Goal: Task Accomplishment & Management: Manage account settings

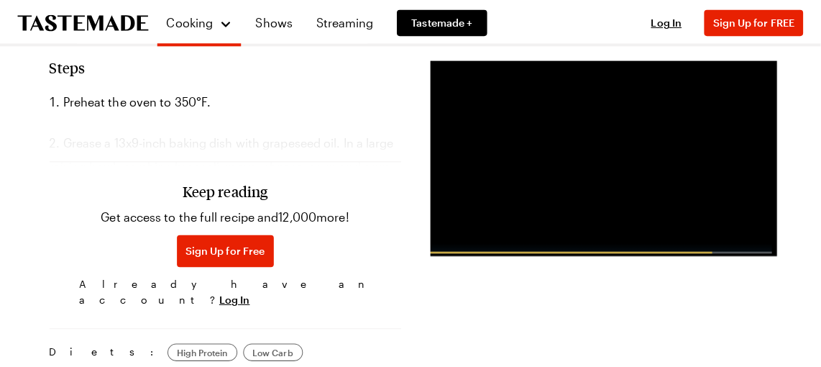
scroll to position [791, 0]
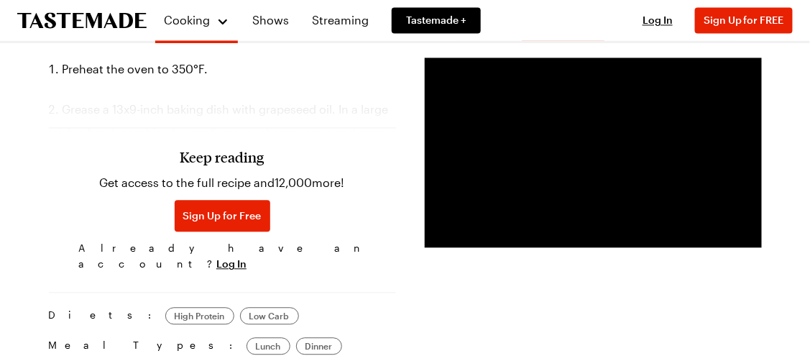
click at [223, 160] on h3 "Keep reading" at bounding box center [222, 156] width 84 height 17
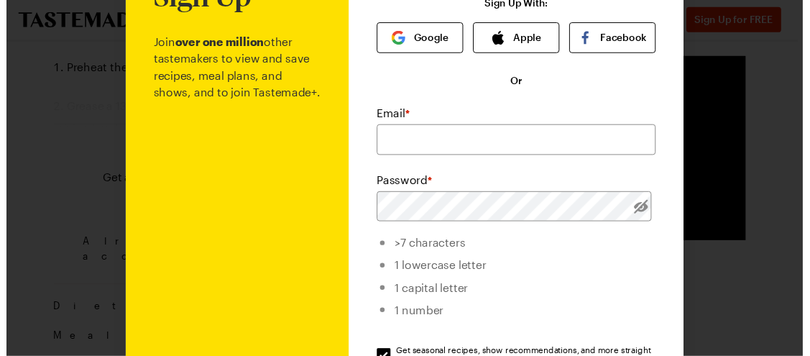
scroll to position [0, 0]
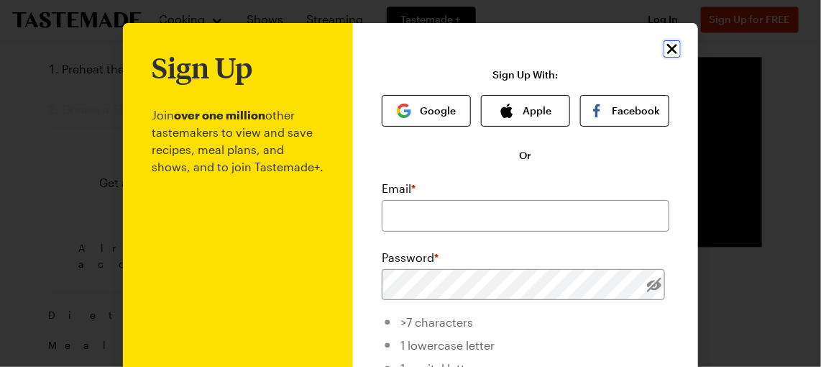
click at [667, 50] on icon "Close" at bounding box center [672, 49] width 10 height 10
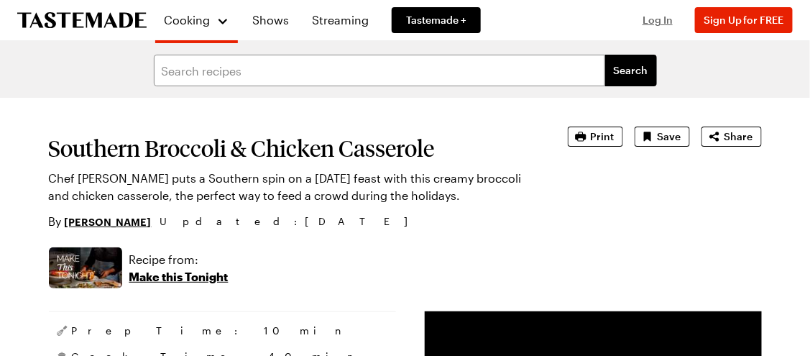
click at [661, 22] on span "Log In" at bounding box center [658, 20] width 30 height 12
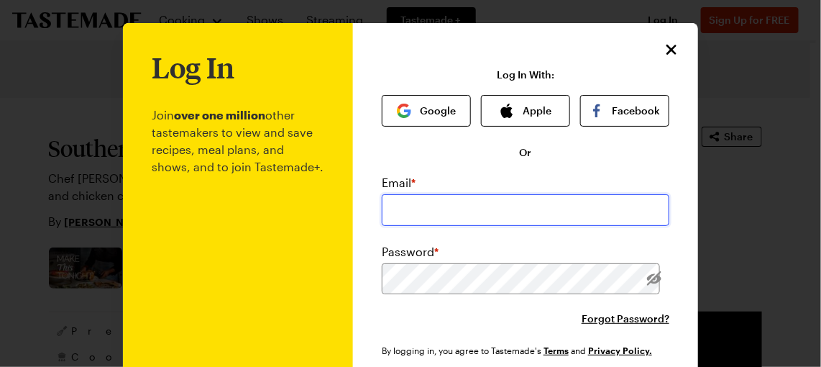
click at [393, 211] on input "email" at bounding box center [526, 210] width 288 height 32
type input "[EMAIL_ADDRESS][DOMAIN_NAME]"
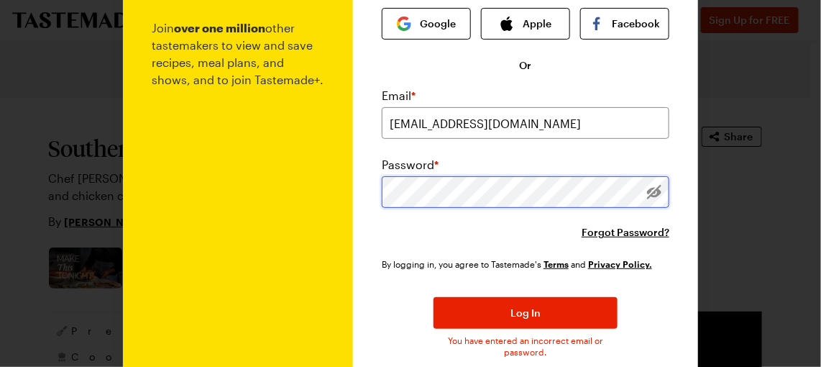
scroll to position [144, 0]
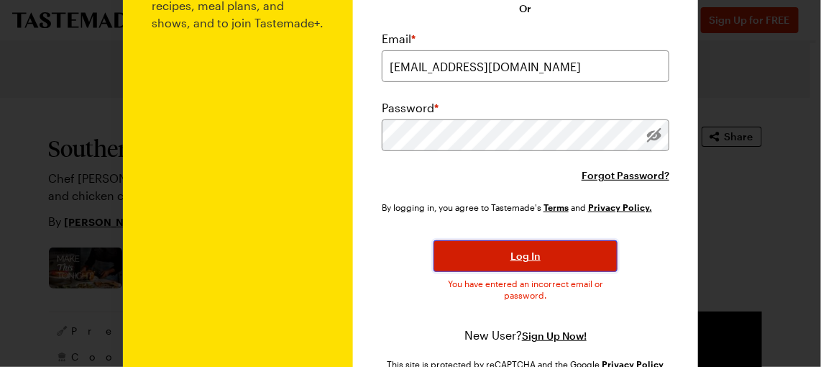
click at [523, 259] on span "Log In" at bounding box center [525, 256] width 30 height 14
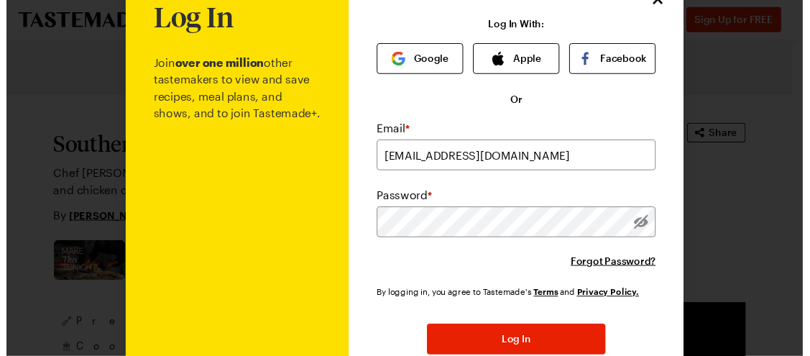
scroll to position [72, 0]
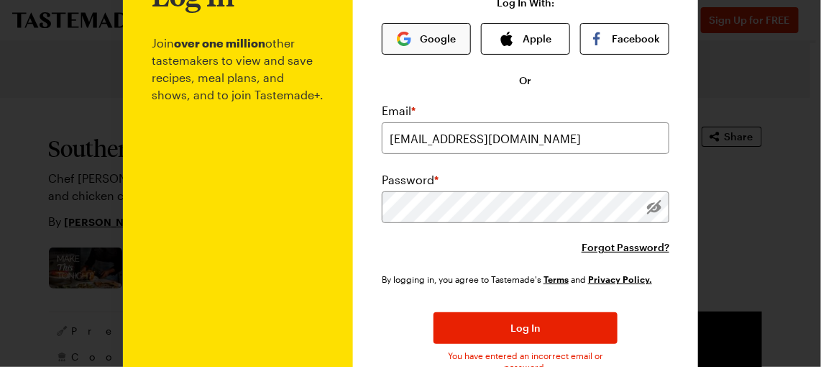
click at [427, 39] on button "Google" at bounding box center [426, 39] width 89 height 32
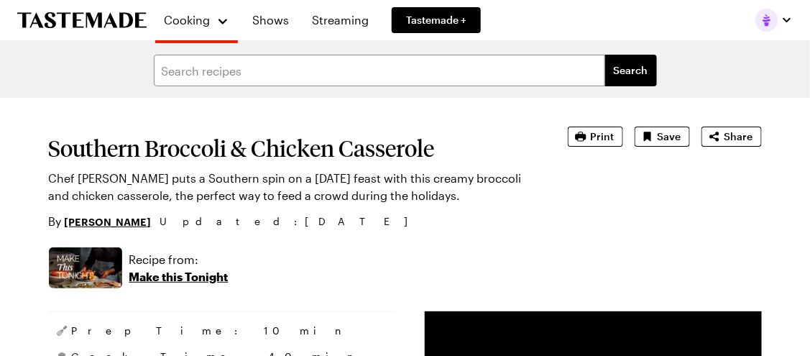
type textarea "x"
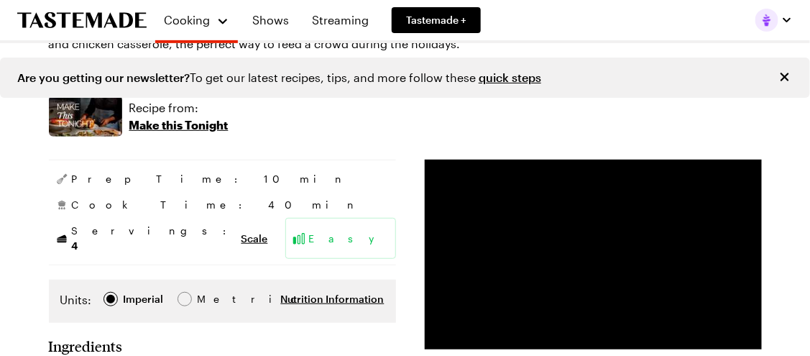
scroll to position [144, 0]
